Goal: Transaction & Acquisition: Purchase product/service

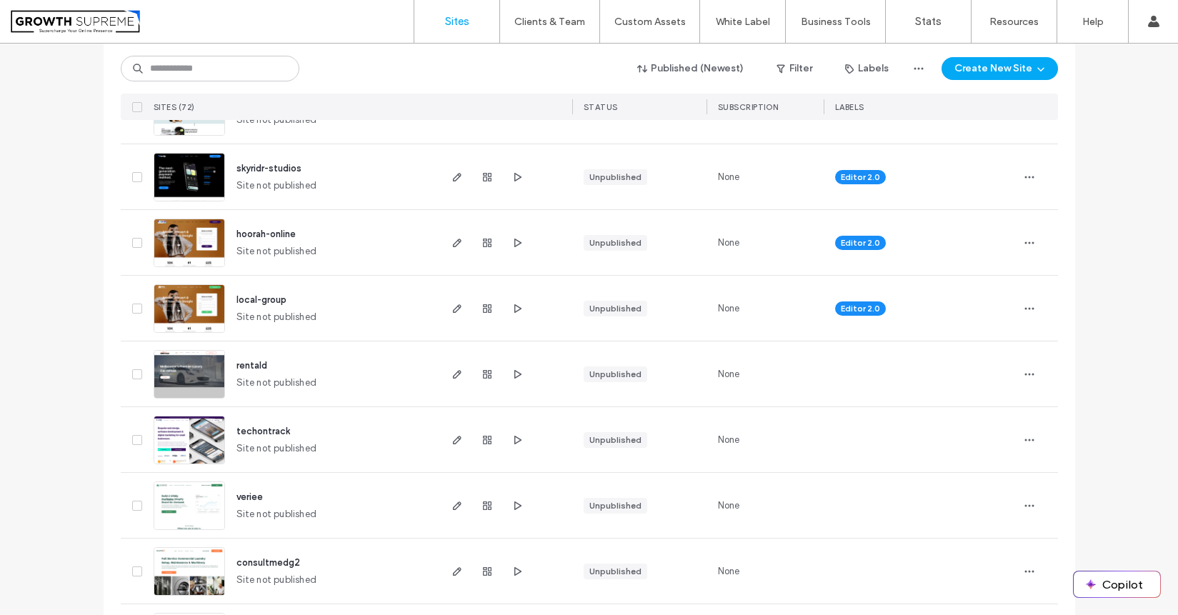
scroll to position [1086, 0]
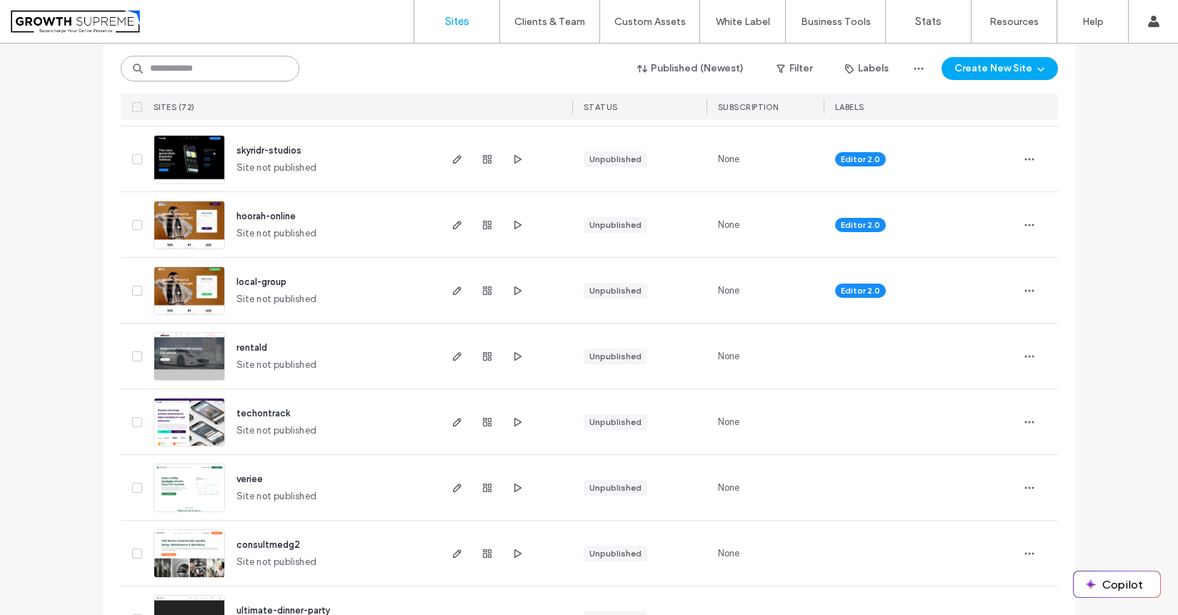
click at [226, 73] on input at bounding box center [210, 69] width 179 height 26
type input "*****"
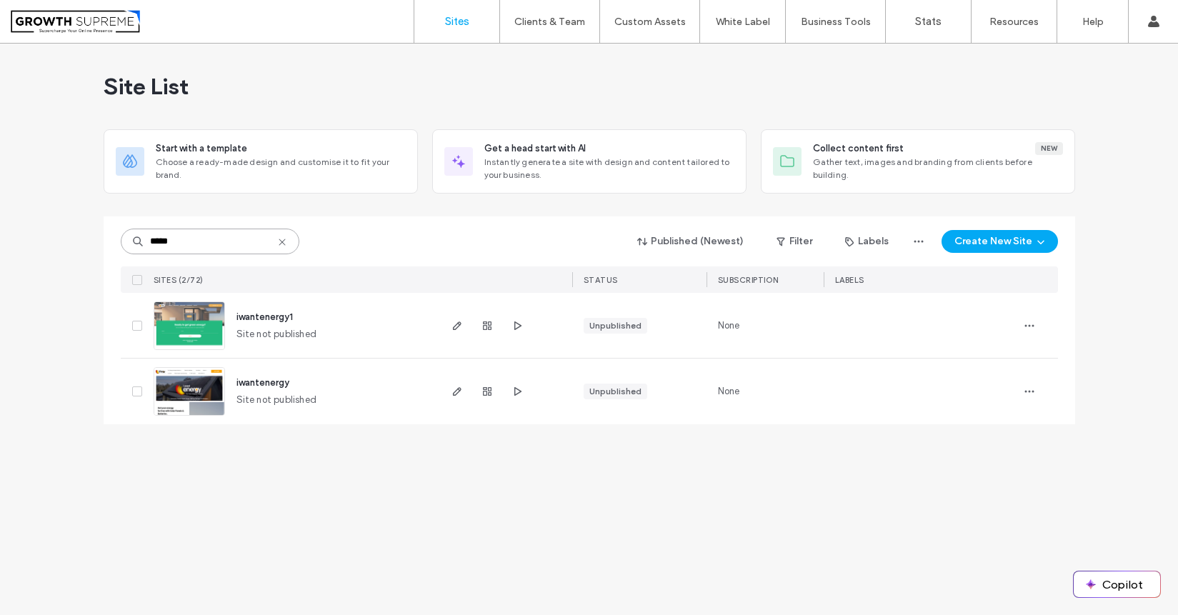
scroll to position [0, 0]
click at [456, 391] on icon "button" at bounding box center [456, 391] width 11 height 11
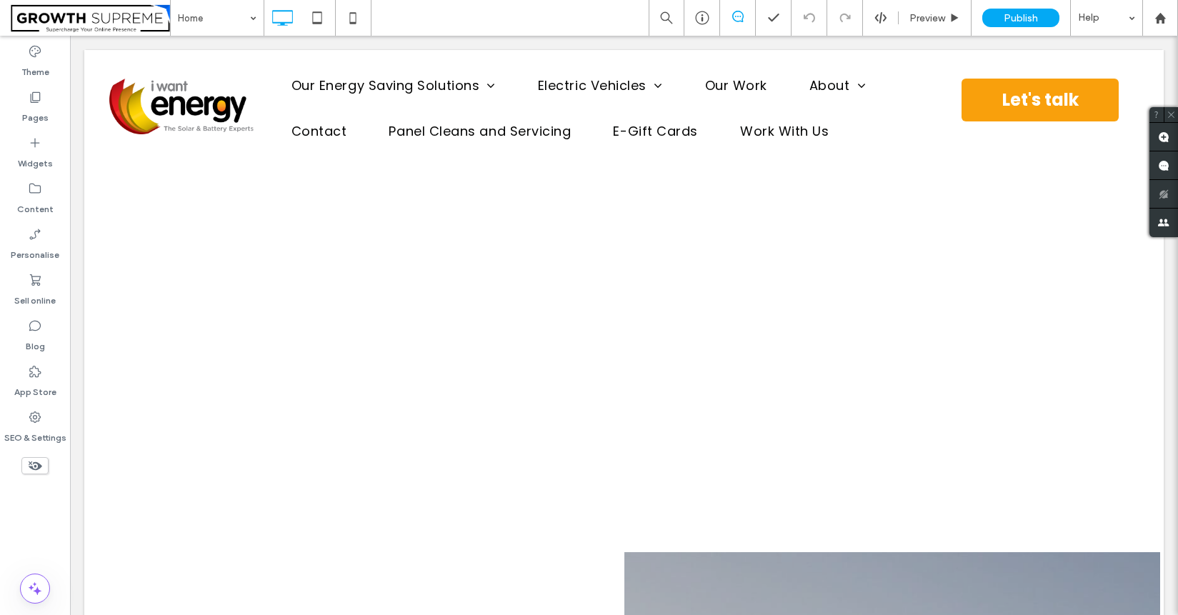
click at [1008, 21] on span "Publish" at bounding box center [1020, 18] width 34 height 12
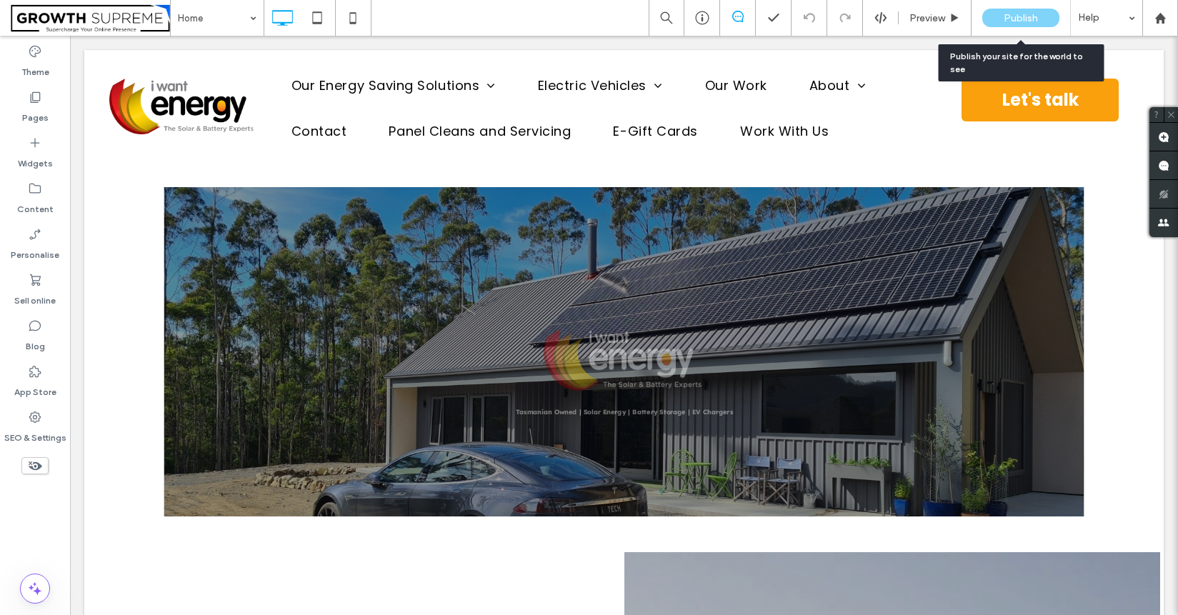
click at [1018, 19] on span "Publish" at bounding box center [1020, 18] width 34 height 12
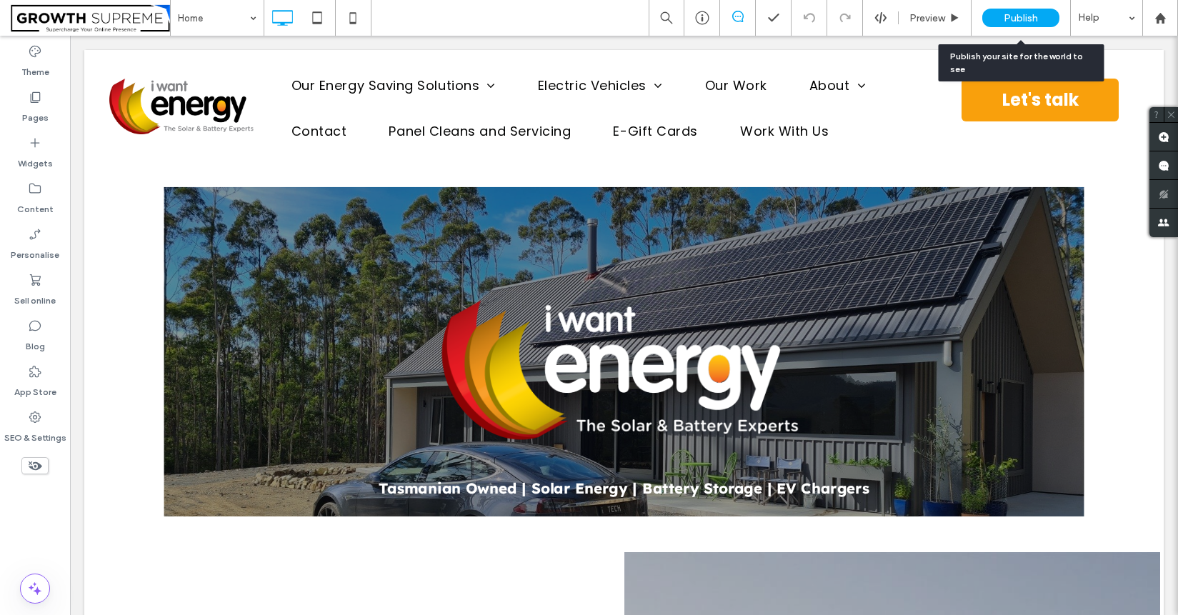
click at [1003, 12] on body ".wqwq-1{fill:#231f20;} .cls-1q, .cls-2q { fill-rule: evenodd; } .cls-2q { fill:…" at bounding box center [589, 307] width 1178 height 615
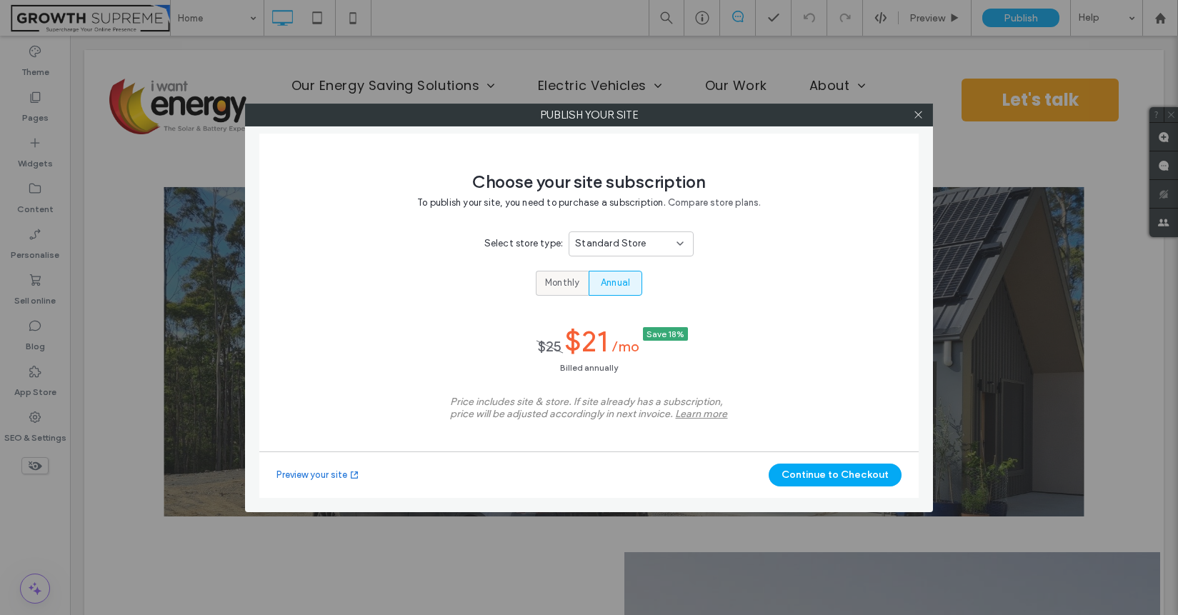
click at [573, 286] on span "Monthly" at bounding box center [562, 283] width 34 height 14
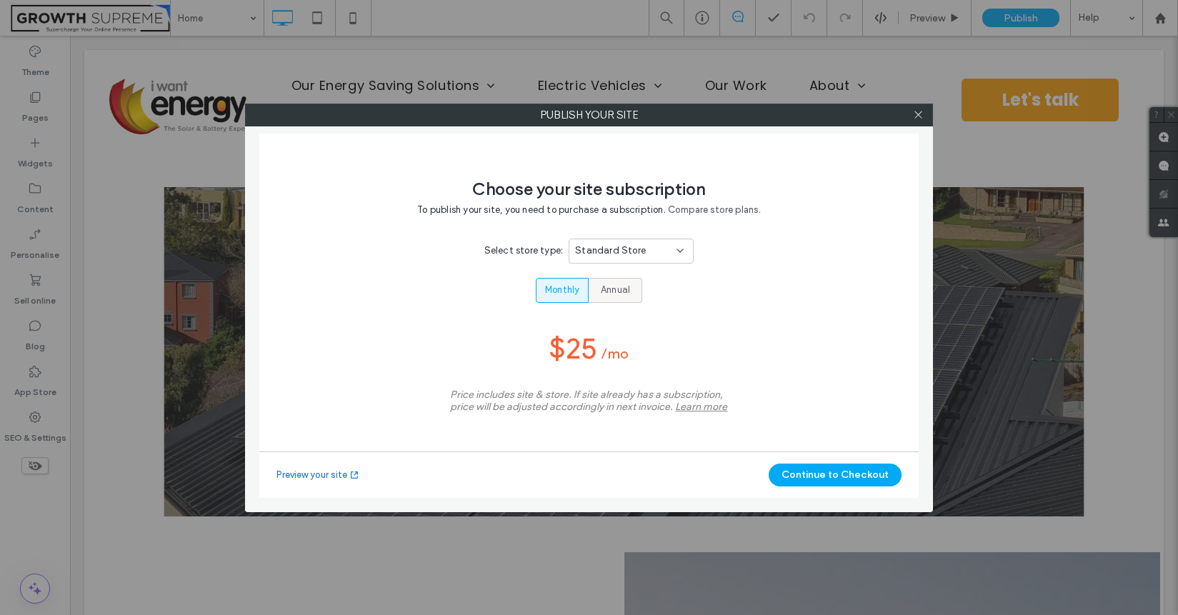
click at [617, 291] on span "Annual" at bounding box center [615, 290] width 29 height 14
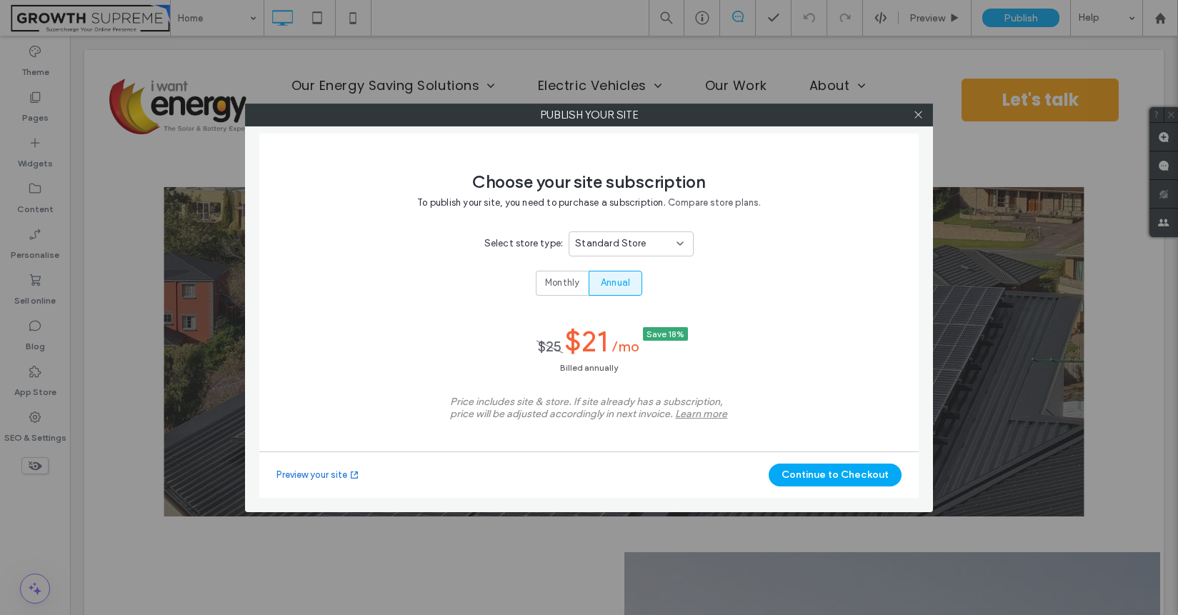
click at [628, 251] on div "Standard Store" at bounding box center [630, 243] width 125 height 25
click at [742, 272] on div "Choose your site subscription To publish your site, you need to purchase a subs…" at bounding box center [589, 301] width 344 height 300
click at [626, 241] on span "Standard Store" at bounding box center [610, 243] width 71 height 14
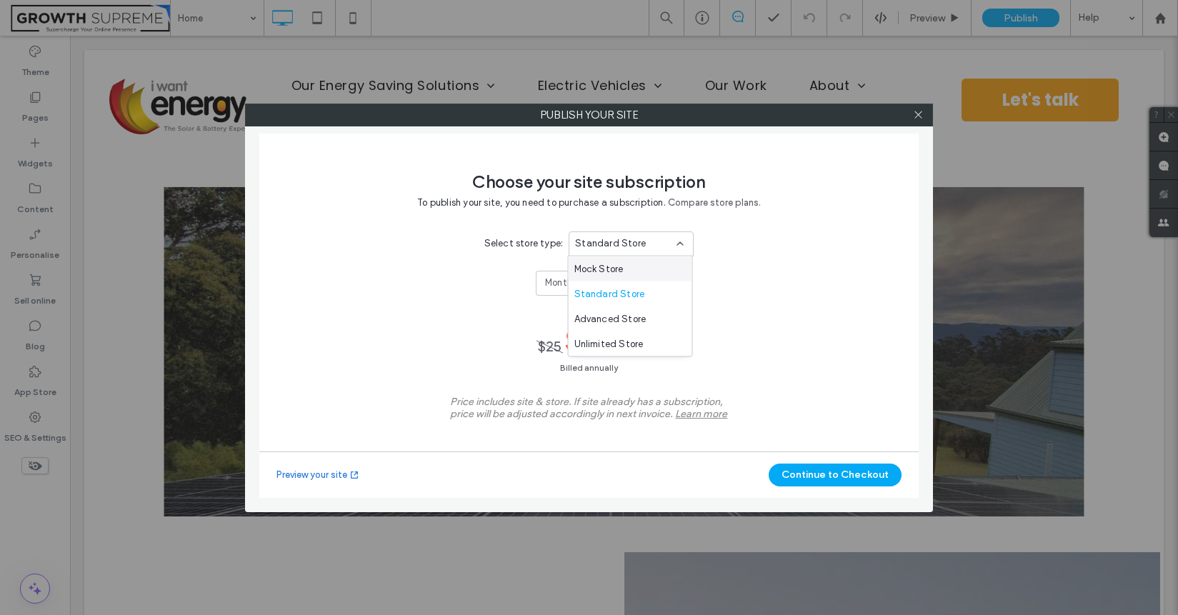
click at [655, 271] on div "Mock Store" at bounding box center [630, 268] width 124 height 25
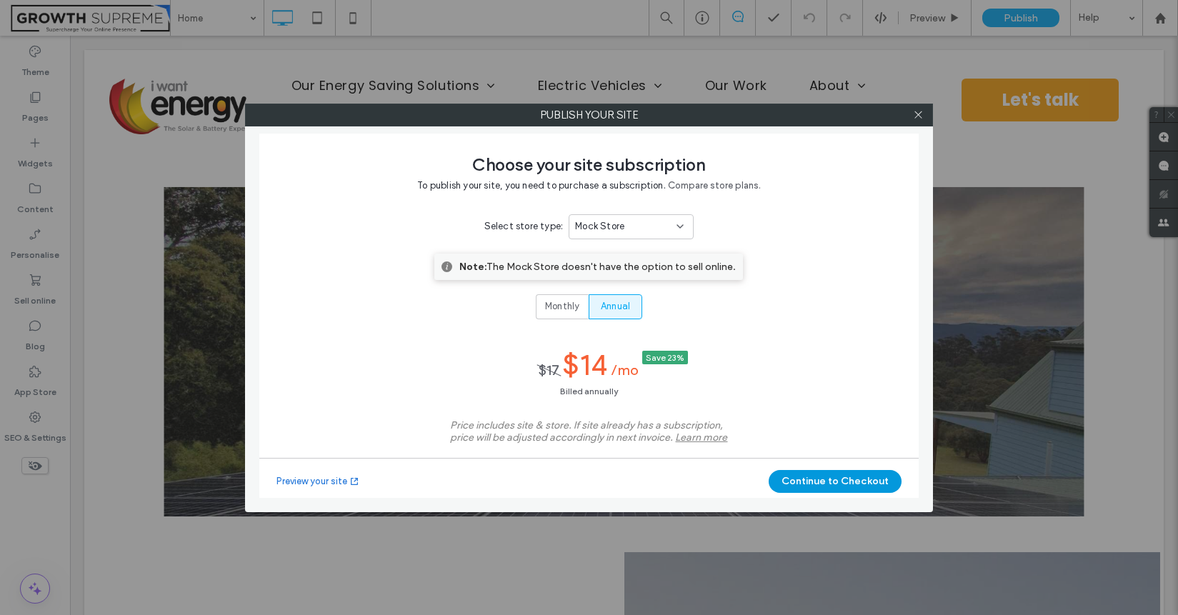
click at [796, 478] on button "Continue to Checkout" at bounding box center [834, 481] width 133 height 23
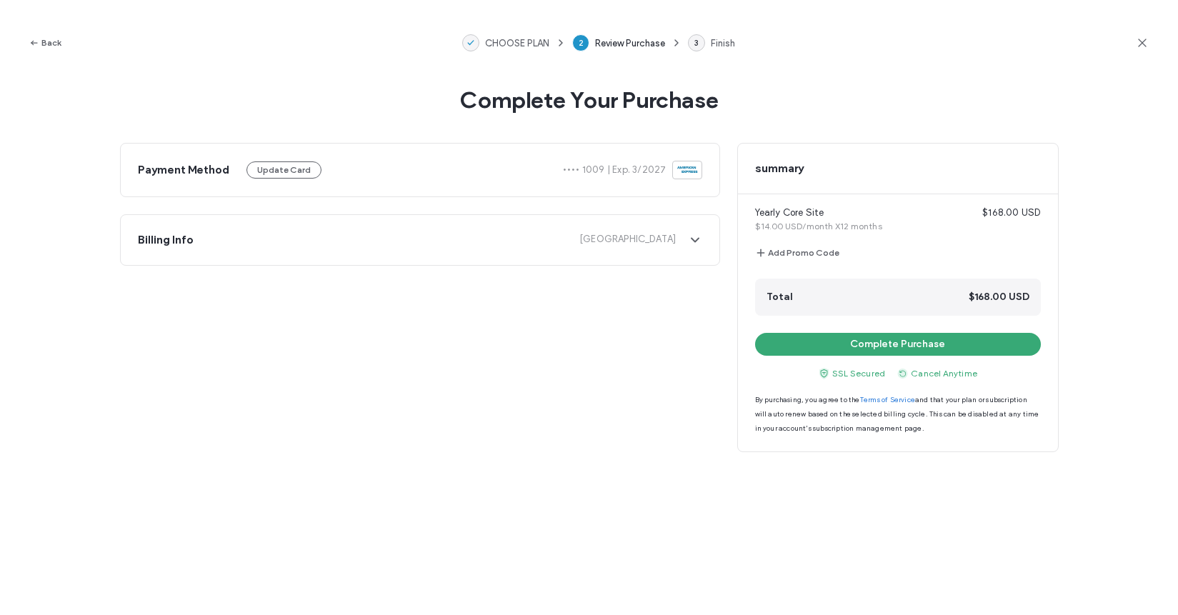
click at [819, 367] on span "SSL Secured" at bounding box center [851, 373] width 67 height 13
click at [817, 356] on div "Yearly Core Site $168.00 USD $14.00 USD/month X12 months Add Promo Code Total $…" at bounding box center [898, 314] width 320 height 240
click at [803, 344] on button "Complete Purchase" at bounding box center [898, 344] width 286 height 23
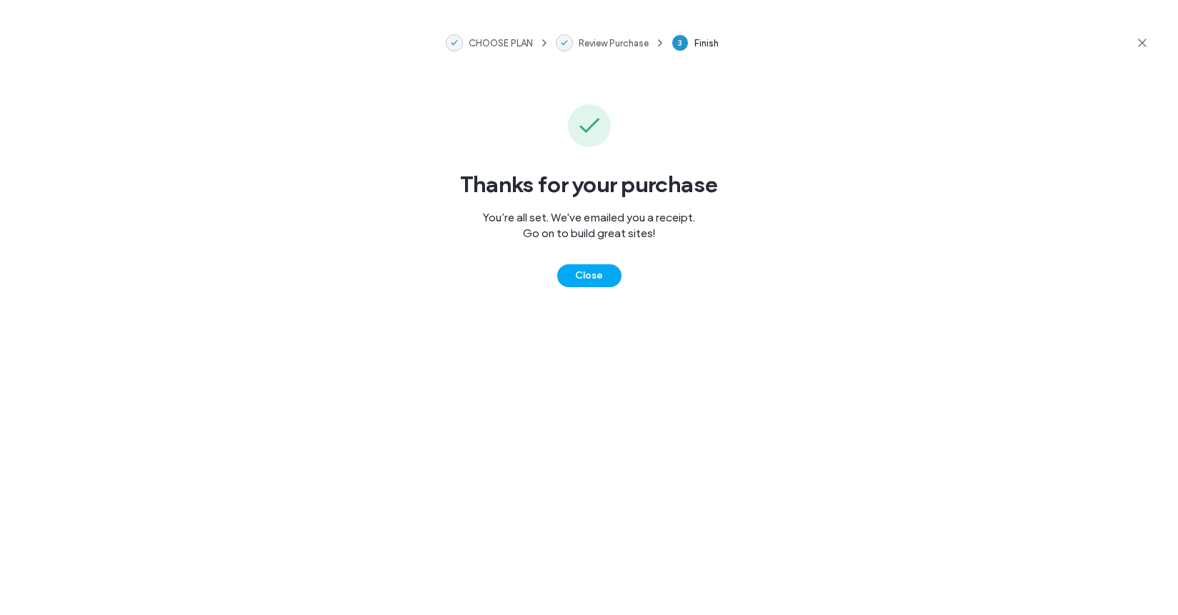
click at [604, 261] on div "Close" at bounding box center [589, 264] width 64 height 46
click at [604, 269] on button "Close" at bounding box center [589, 275] width 64 height 23
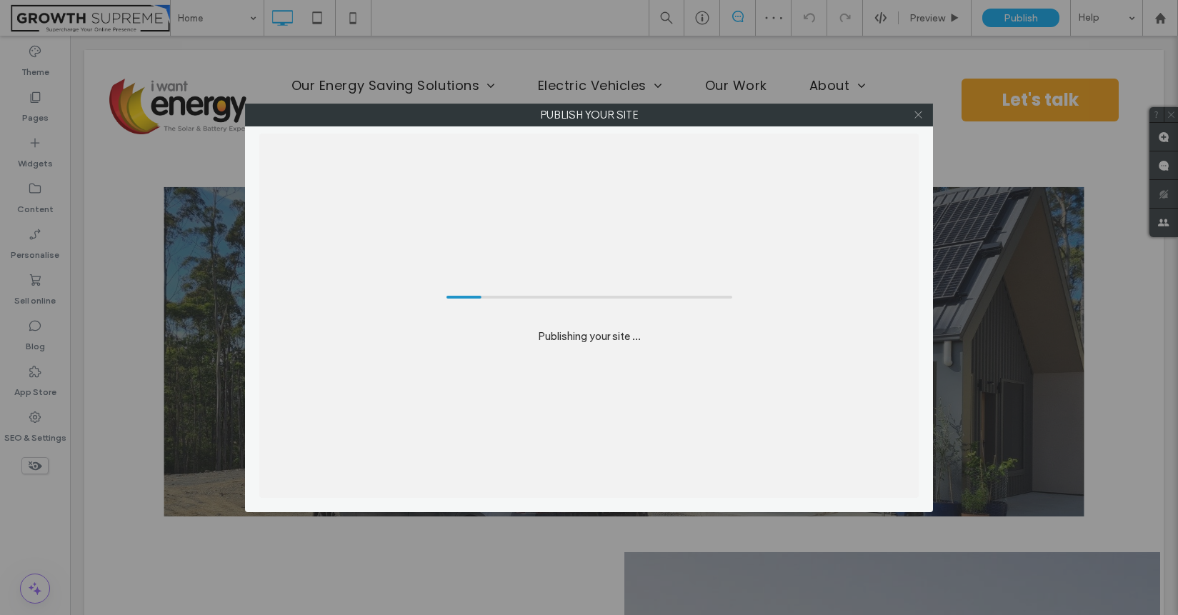
click at [914, 114] on icon at bounding box center [918, 114] width 11 height 11
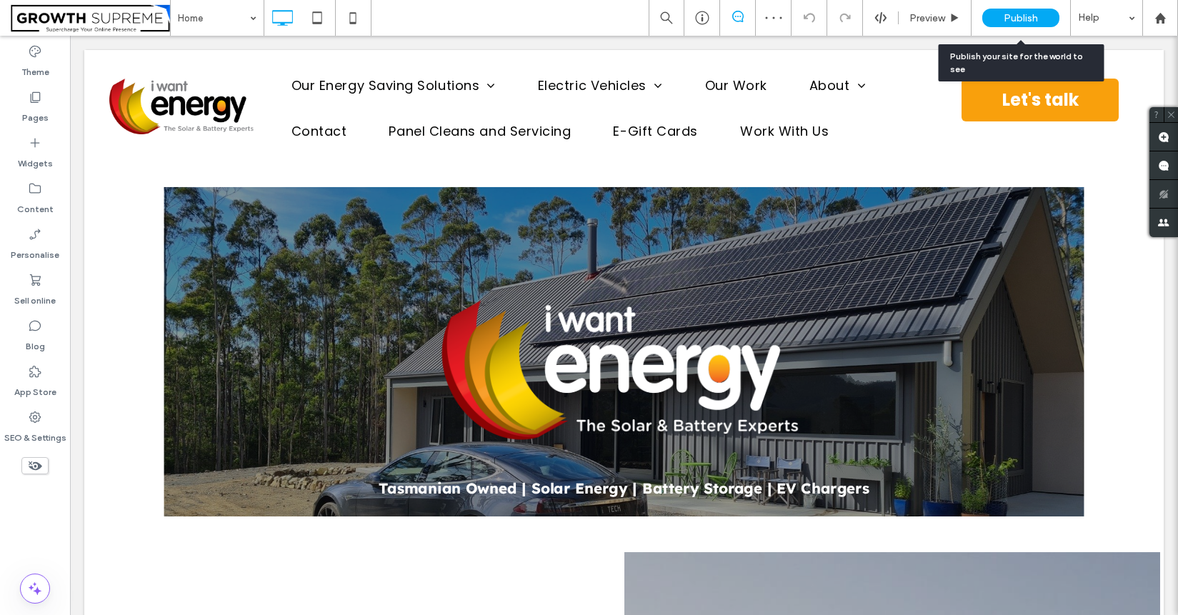
click at [1012, 9] on div "Publish" at bounding box center [1020, 18] width 77 height 19
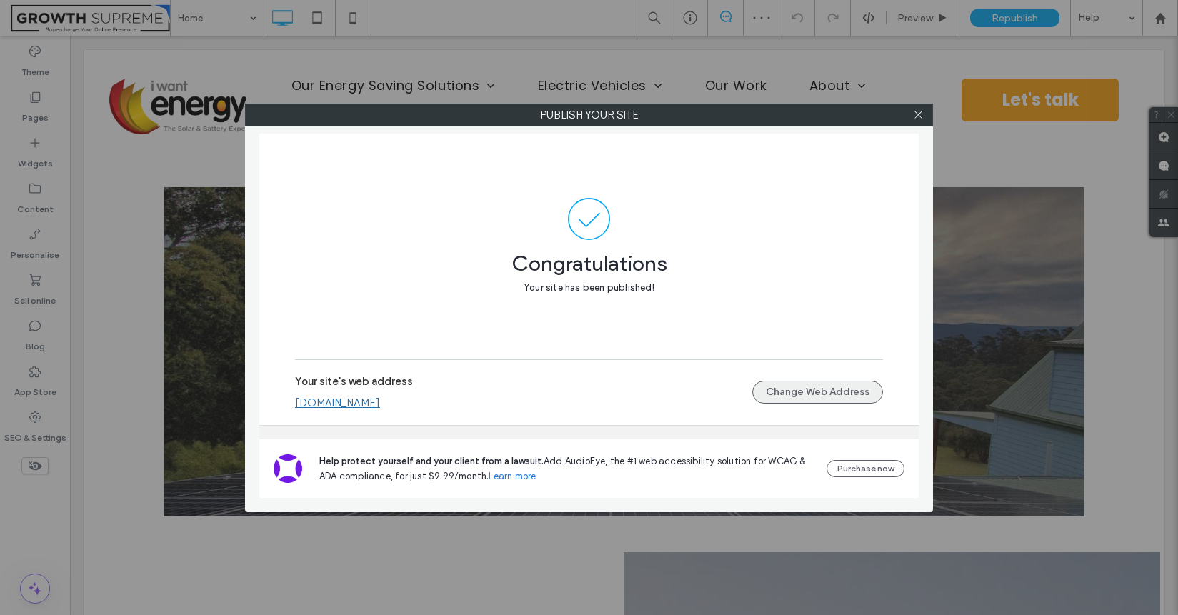
click at [815, 403] on button "Change Web Address" at bounding box center [817, 392] width 131 height 23
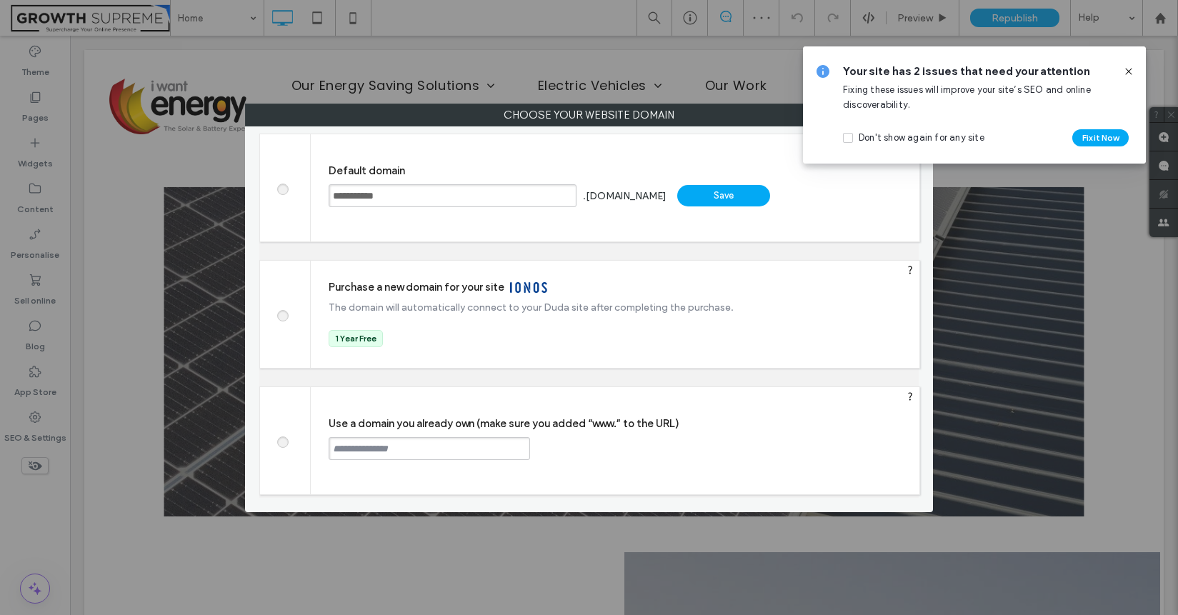
click at [373, 448] on input "text" at bounding box center [429, 448] width 201 height 23
paste input "**********"
drag, startPoint x: 366, startPoint y: 449, endPoint x: 230, endPoint y: 396, distance: 146.3
click at [236, 400] on div "**********" at bounding box center [589, 307] width 1178 height 615
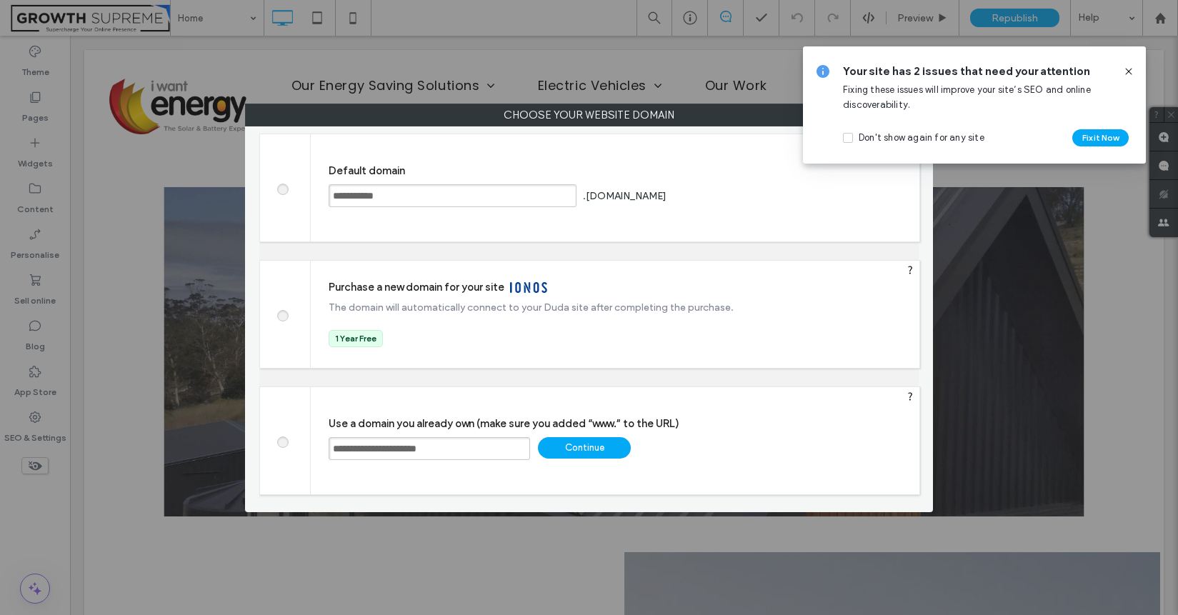
click at [469, 454] on input "**********" at bounding box center [429, 448] width 201 height 23
type input "**********"
click at [558, 433] on div "**********" at bounding box center [615, 440] width 608 height 107
click at [561, 440] on div "Continue" at bounding box center [584, 447] width 93 height 21
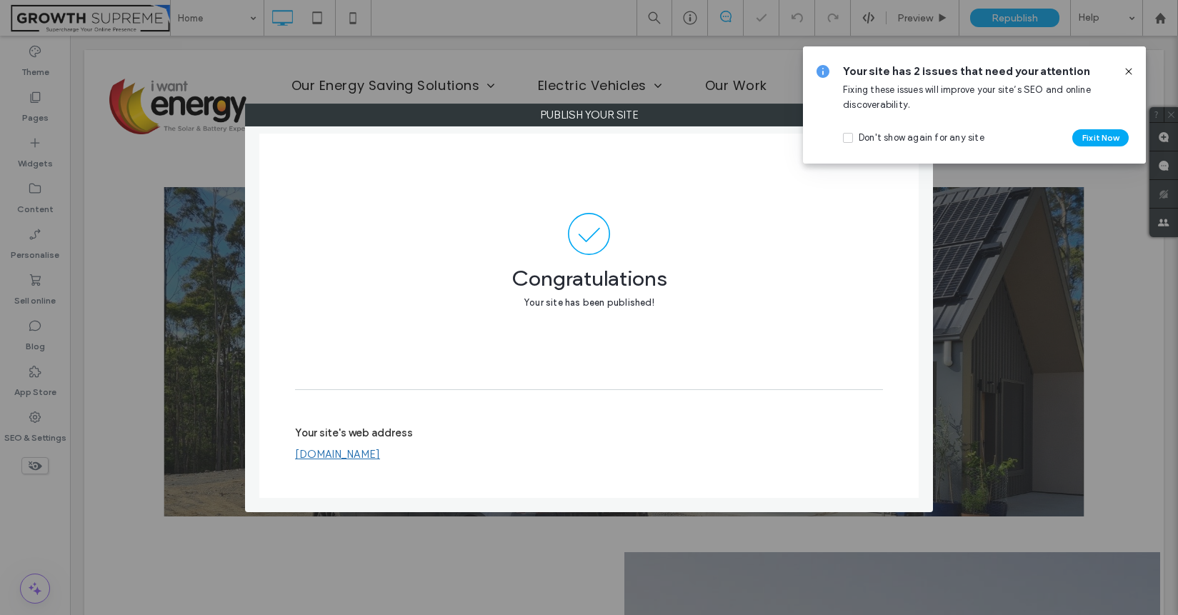
click at [1127, 69] on div at bounding box center [589, 307] width 1178 height 615
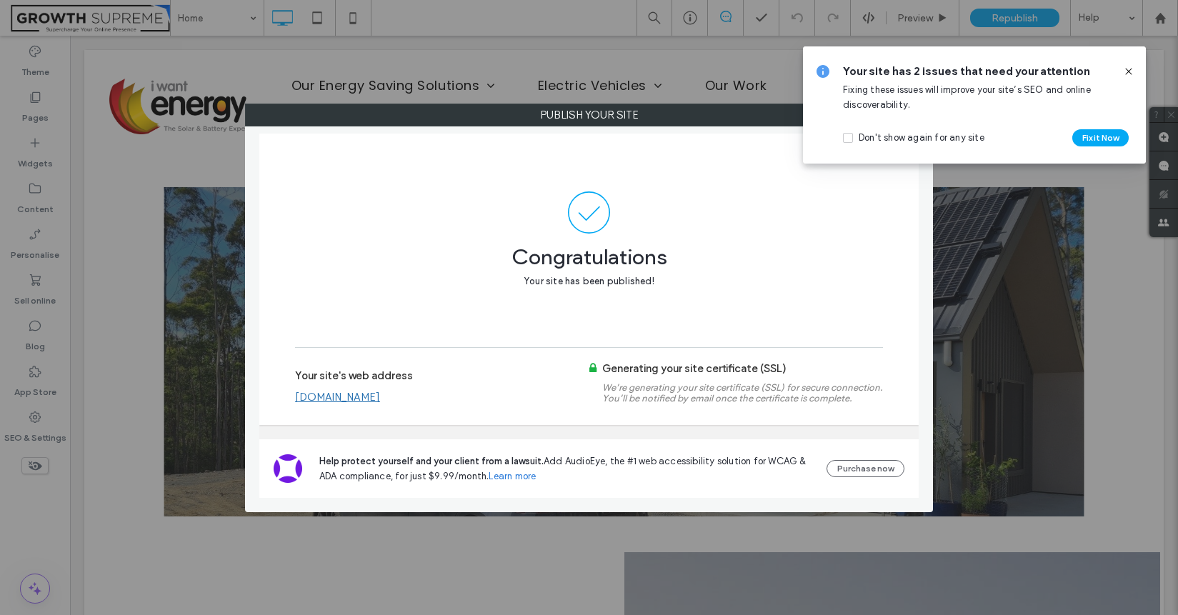
click at [1129, 69] on icon at bounding box center [1128, 71] width 11 height 11
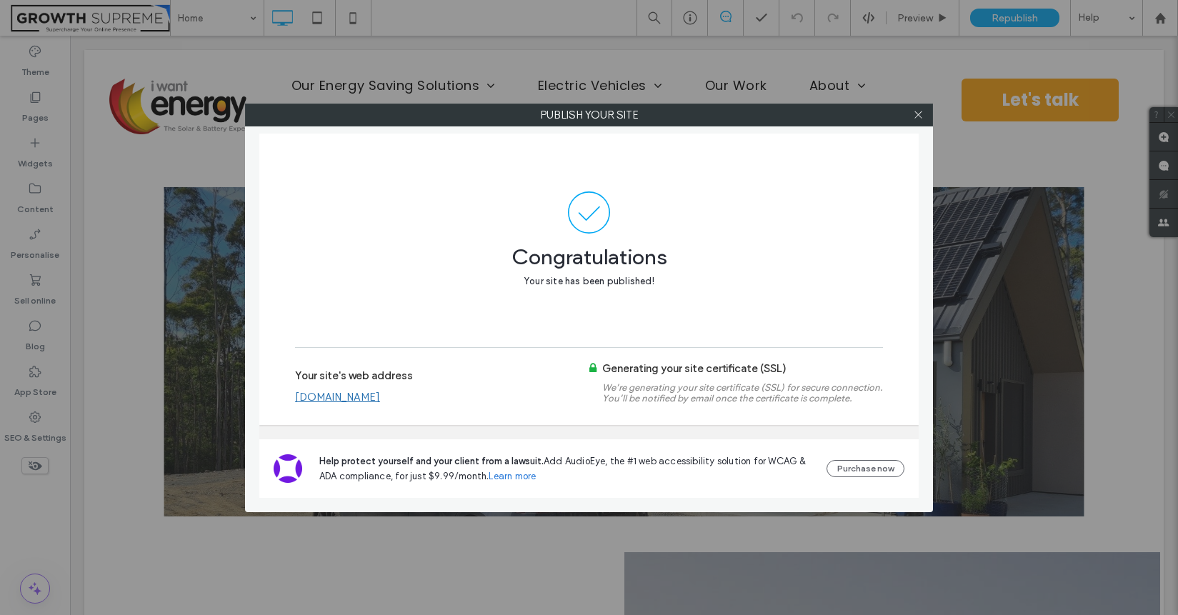
click at [776, 109] on label "Publish your site" at bounding box center [589, 114] width 686 height 21
click at [914, 114] on icon at bounding box center [918, 114] width 11 height 11
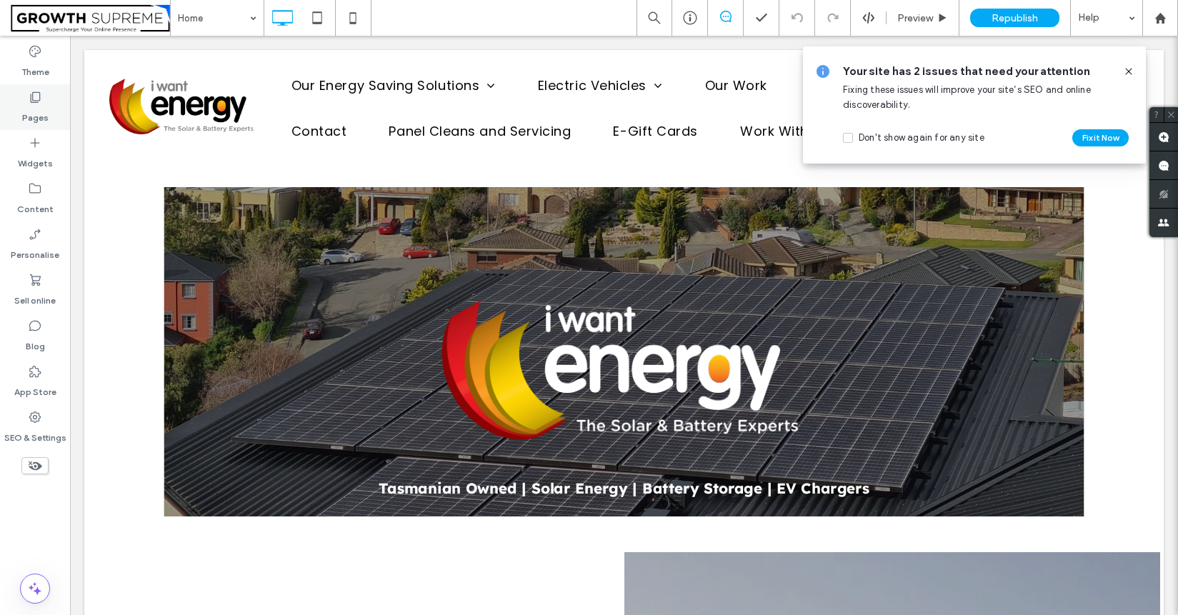
drag, startPoint x: 36, startPoint y: 107, endPoint x: 37, endPoint y: 117, distance: 10.0
click at [37, 107] on label "Pages" at bounding box center [35, 114] width 26 height 20
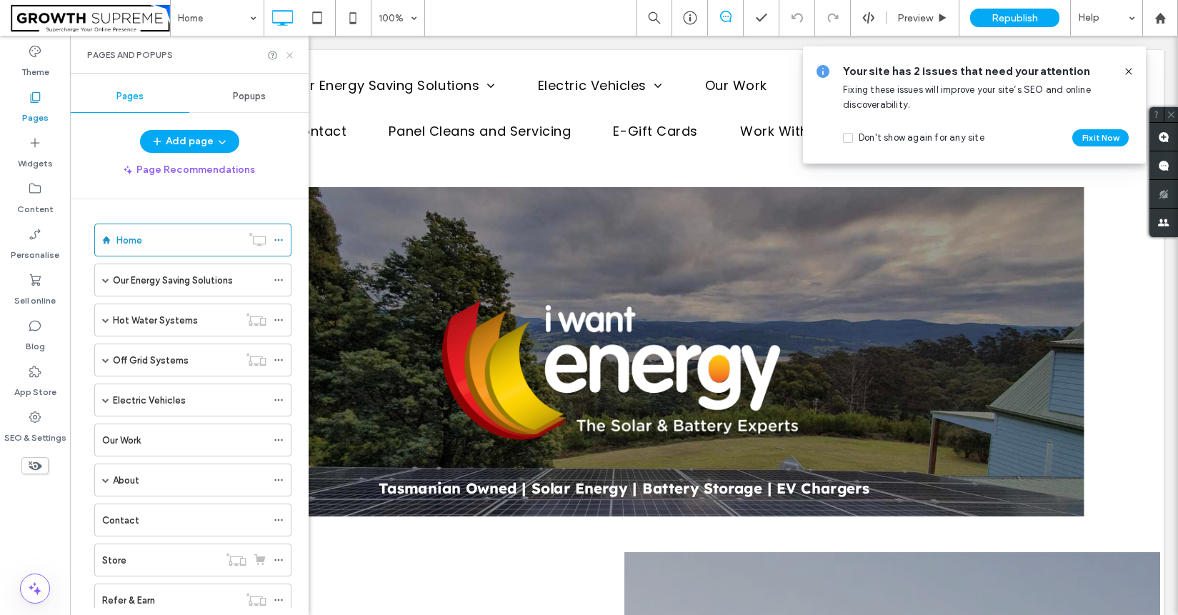
click at [287, 54] on icon at bounding box center [289, 55] width 11 height 11
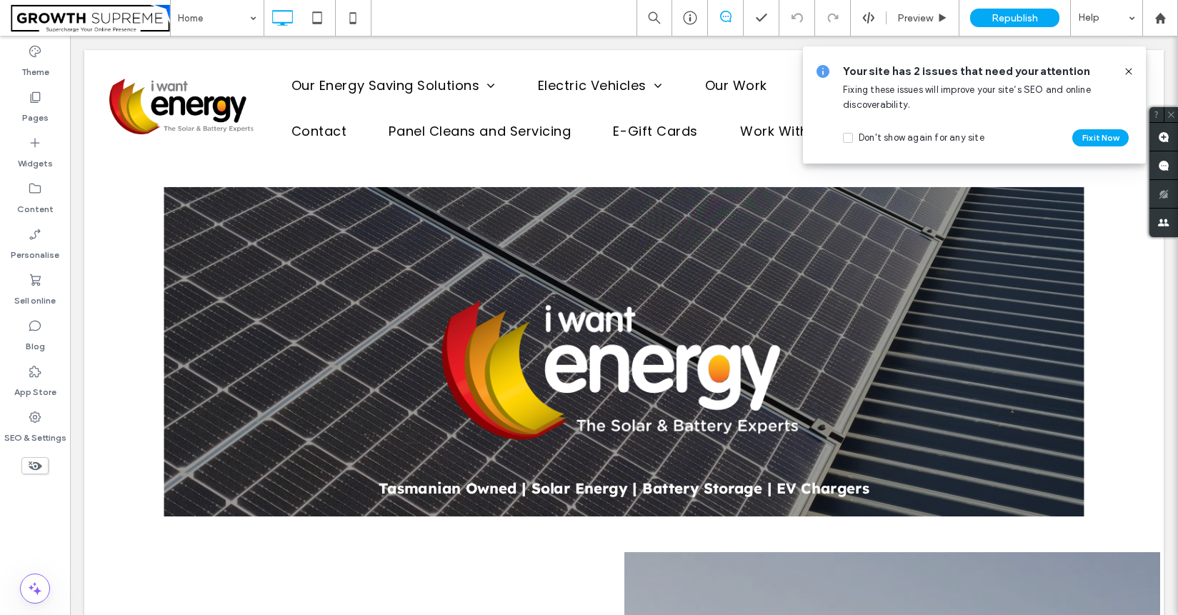
click at [1130, 70] on icon at bounding box center [1128, 71] width 11 height 11
